Goal: Navigation & Orientation: Find specific page/section

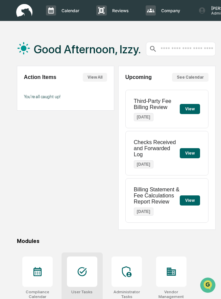
click at [85, 271] on icon at bounding box center [81, 271] width 9 height 9
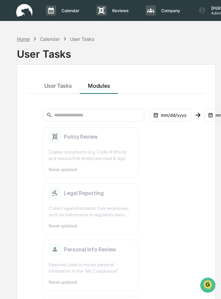
click at [22, 38] on div "Home" at bounding box center [23, 39] width 13 height 6
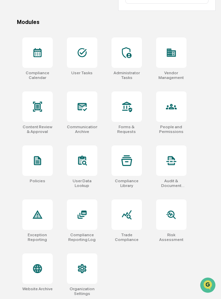
scroll to position [221, 0]
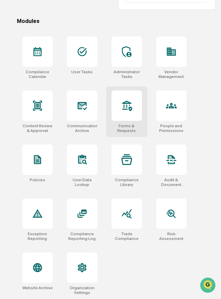
click at [125, 114] on div at bounding box center [126, 105] width 30 height 30
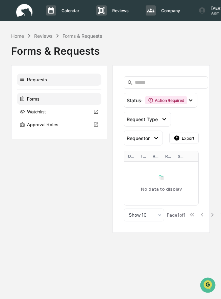
click at [54, 101] on div "Forms" at bounding box center [59, 99] width 84 height 12
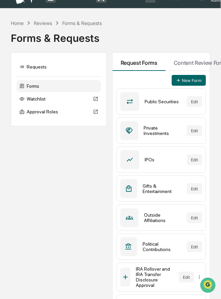
scroll to position [0, 0]
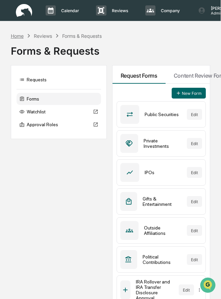
click at [18, 36] on div "Home" at bounding box center [17, 36] width 13 height 6
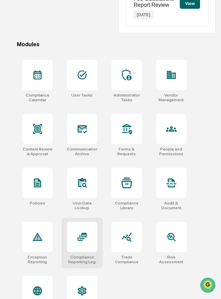
scroll to position [221, 0]
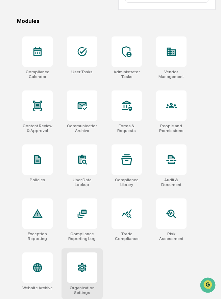
click at [84, 277] on div at bounding box center [82, 267] width 30 height 30
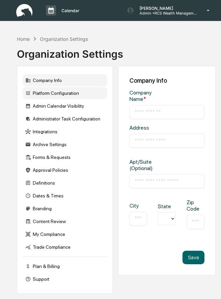
type input "**********"
type input "*********"
type input "**********"
type input "*****"
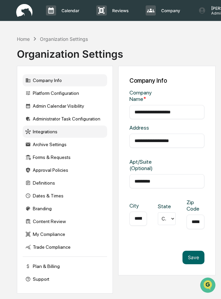
click at [42, 130] on div "Integrations" at bounding box center [65, 131] width 84 height 12
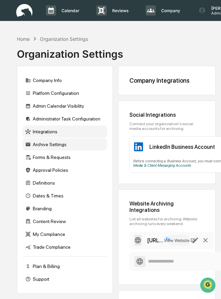
click at [37, 145] on div "Archive Settings" at bounding box center [65, 144] width 84 height 12
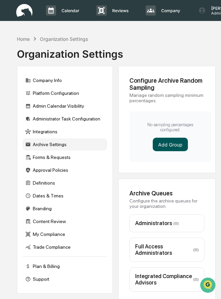
click at [161, 144] on button "Add Group" at bounding box center [169, 144] width 35 height 13
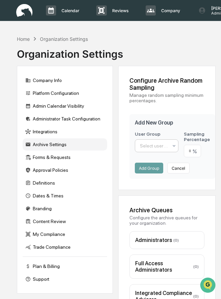
click at [159, 147] on div at bounding box center [154, 145] width 28 height 7
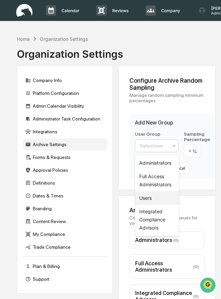
click at [149, 197] on div "Users" at bounding box center [157, 197] width 44 height 13
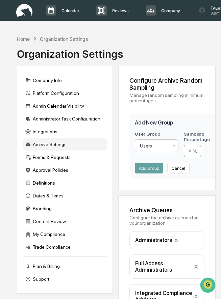
click at [192, 152] on input "number" at bounding box center [191, 151] width 17 height 12
type input "**"
click at [151, 168] on button "Add Group" at bounding box center [149, 168] width 28 height 11
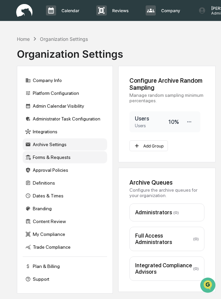
click at [60, 160] on div "Forms & Requests" at bounding box center [65, 157] width 84 height 12
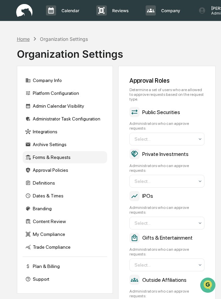
click at [24, 38] on div "Home" at bounding box center [23, 39] width 13 height 6
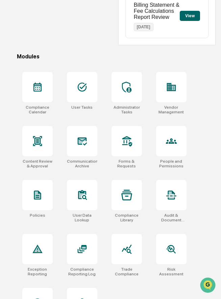
scroll to position [192, 0]
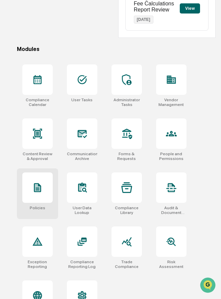
click at [40, 190] on icon at bounding box center [37, 187] width 5 height 7
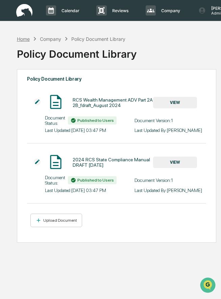
click at [24, 37] on div "Home" at bounding box center [23, 39] width 13 height 6
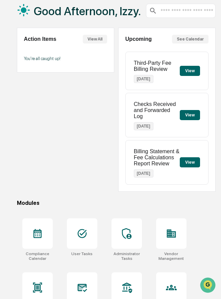
scroll to position [42, 0]
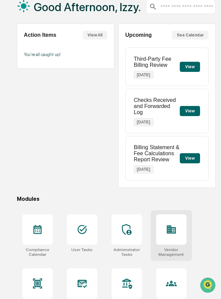
click at [171, 230] on icon at bounding box center [170, 229] width 9 height 8
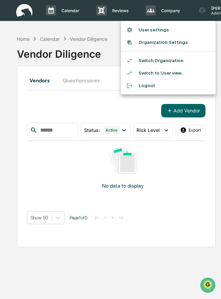
click at [164, 62] on li "Switch Organization" at bounding box center [168, 60] width 94 height 12
